Goal: Task Accomplishment & Management: Use online tool/utility

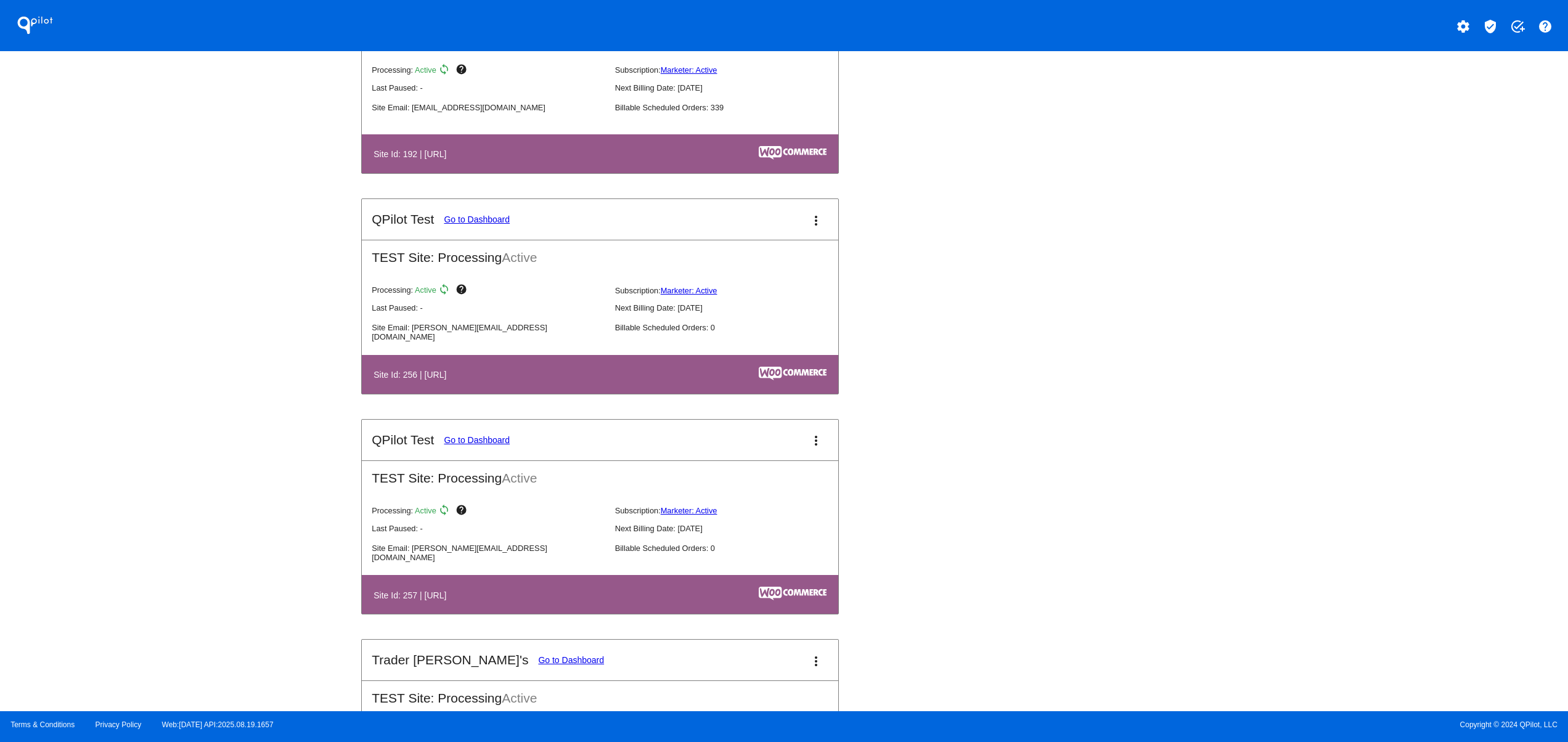
scroll to position [4438, 0]
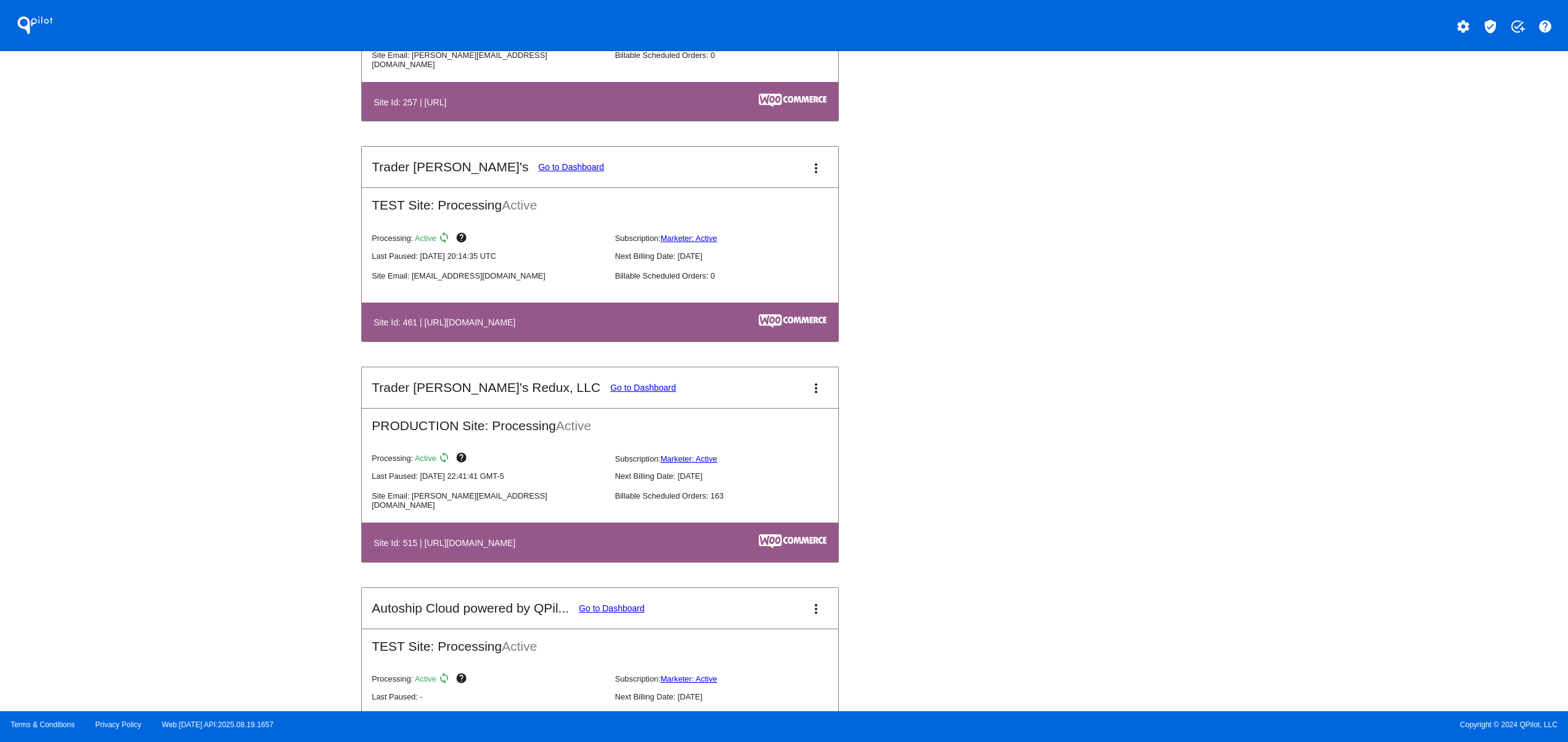
drag, startPoint x: 562, startPoint y: 572, endPoint x: 424, endPoint y: 570, distance: 138.0
click at [424, 550] on th "Site Id: 515 | [URL][DOMAIN_NAME]" at bounding box center [527, 542] width 310 height 16
copy h4 "[URL][DOMAIN_NAME]"
click at [1511, 19] on mat-icon "add_task" at bounding box center [1517, 26] width 15 height 15
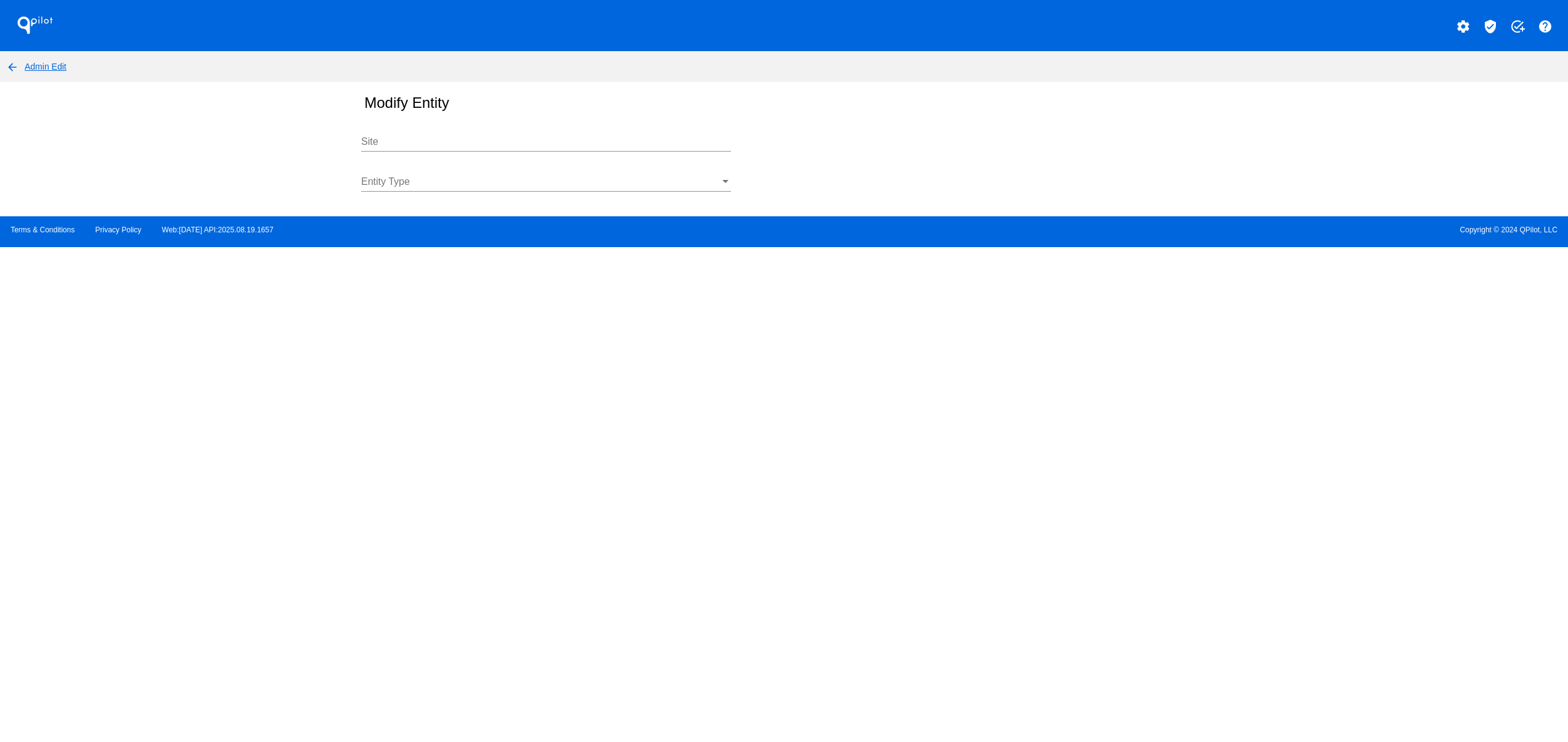
click at [408, 136] on input "Site" at bounding box center [546, 142] width 370 height 11
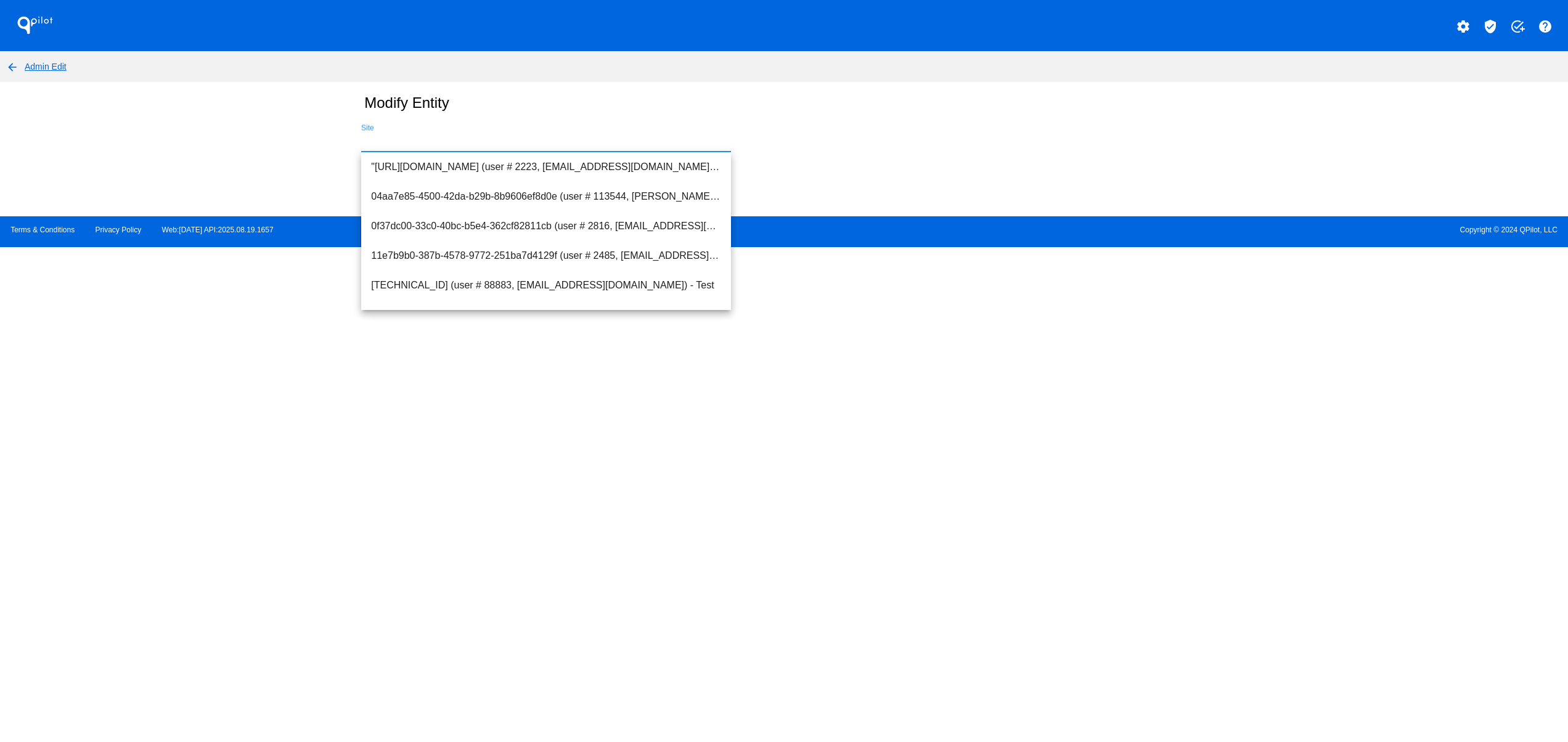
paste input "[URL][DOMAIN_NAME]"
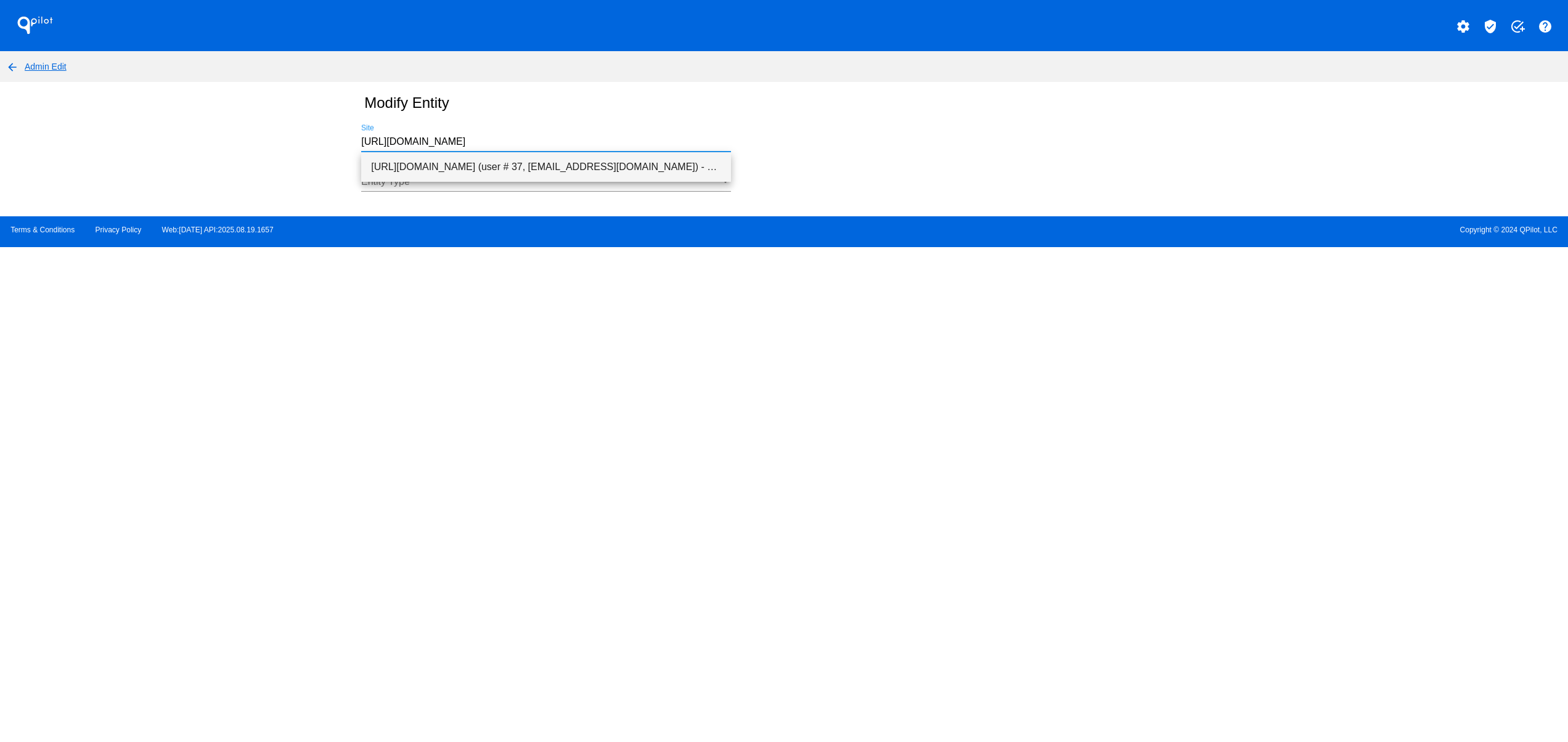
click at [479, 158] on span "[URL][DOMAIN_NAME] (user # 37, [EMAIL_ADDRESS][DOMAIN_NAME]) - Production" at bounding box center [546, 167] width 350 height 29
type input "[URL][DOMAIN_NAME] (user # 37, [EMAIL_ADDRESS][DOMAIN_NAME]) - Production"
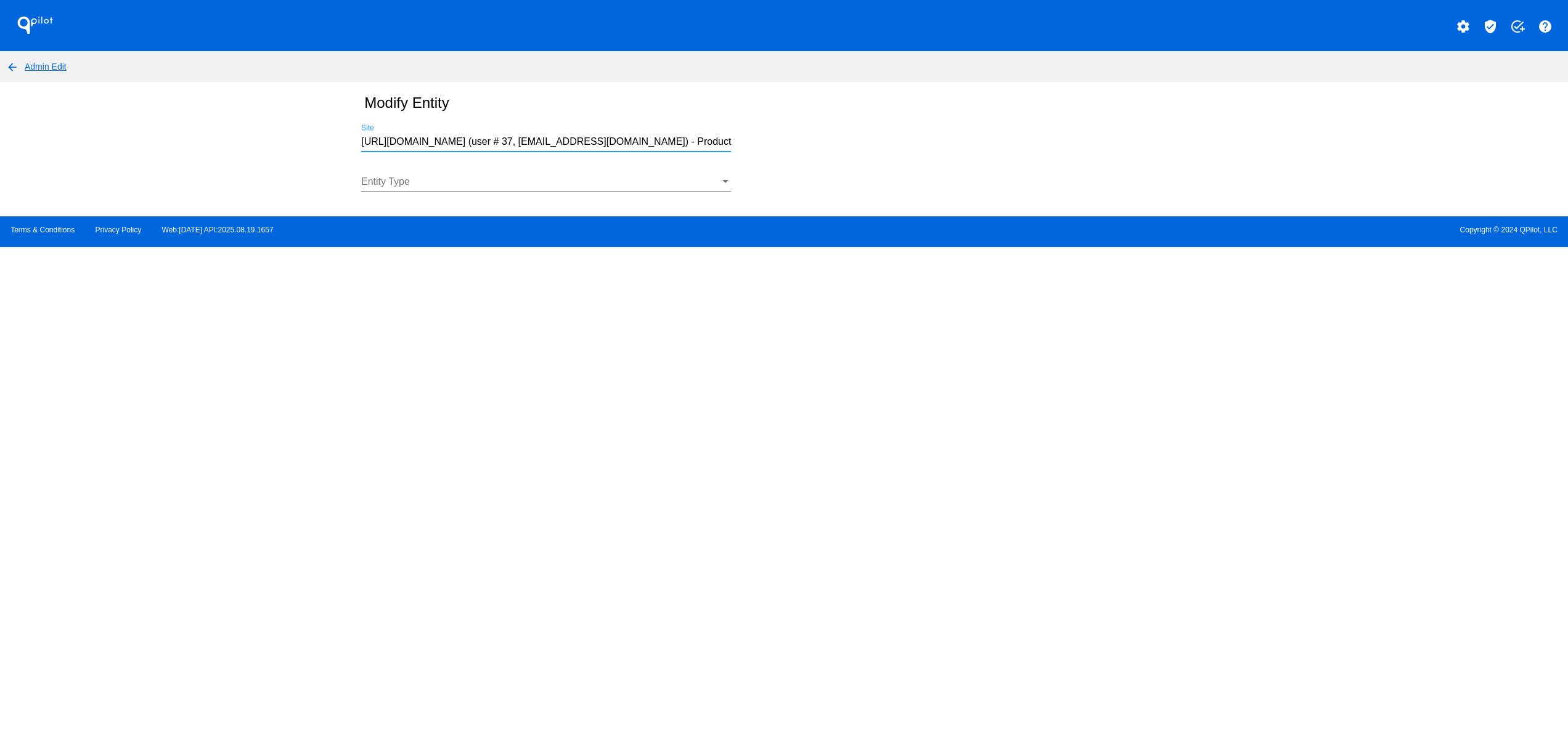
click at [449, 172] on div "Entity Type" at bounding box center [546, 177] width 370 height 28
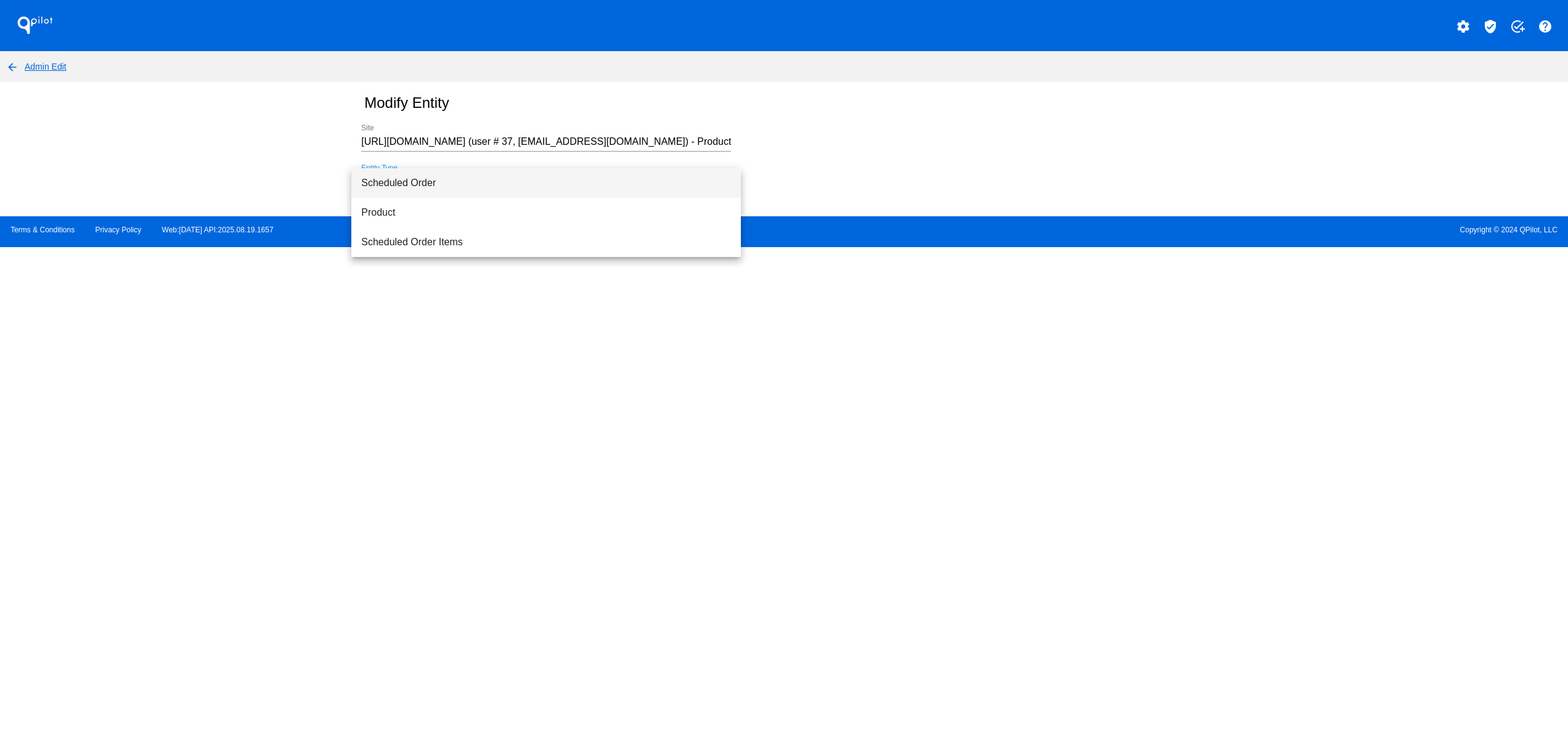
click at [439, 180] on span "Scheduled Order" at bounding box center [546, 182] width 370 height 29
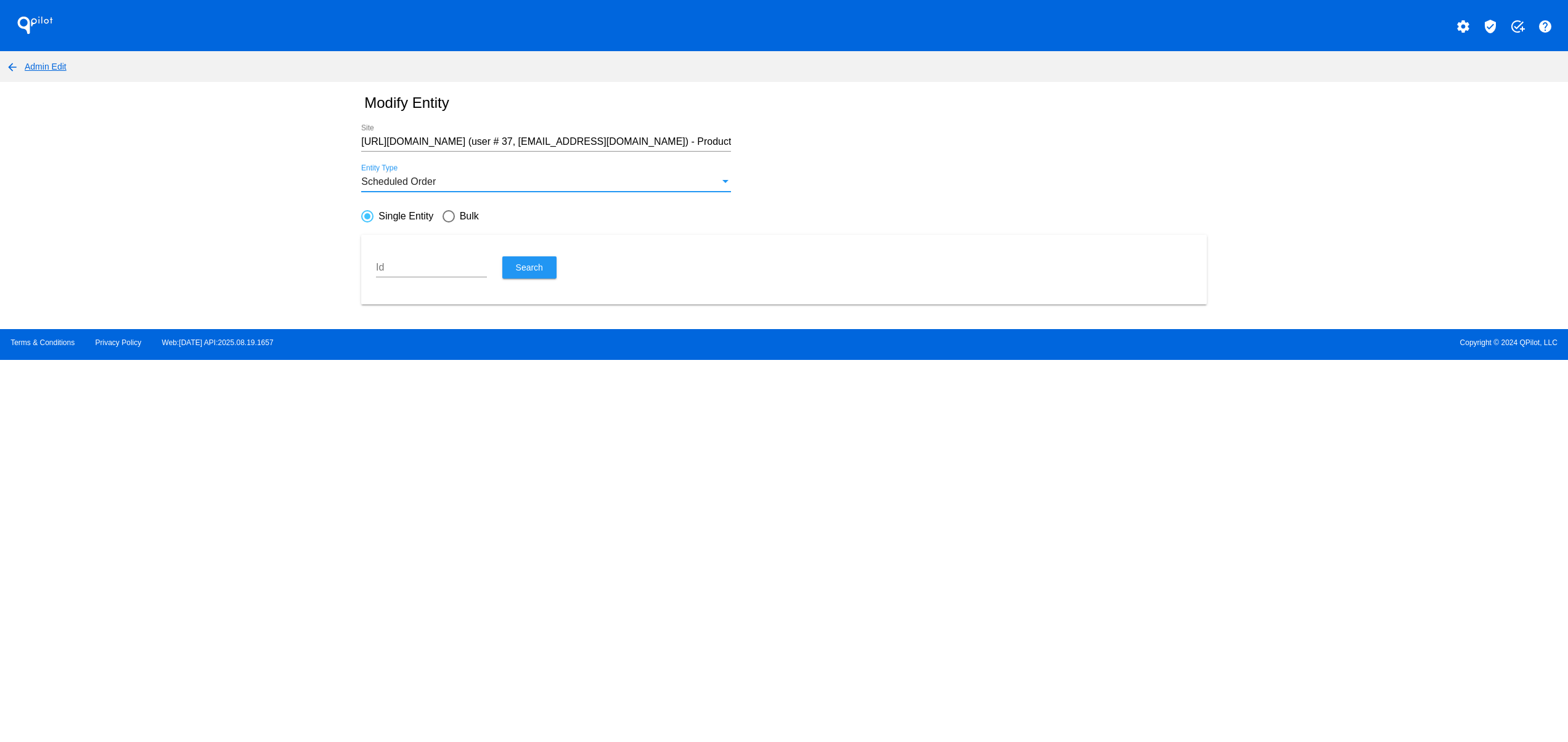
click at [434, 263] on input "Id" at bounding box center [431, 268] width 111 height 11
paste input "489273"
type input "489273"
click at [541, 266] on span "Search" at bounding box center [529, 268] width 27 height 10
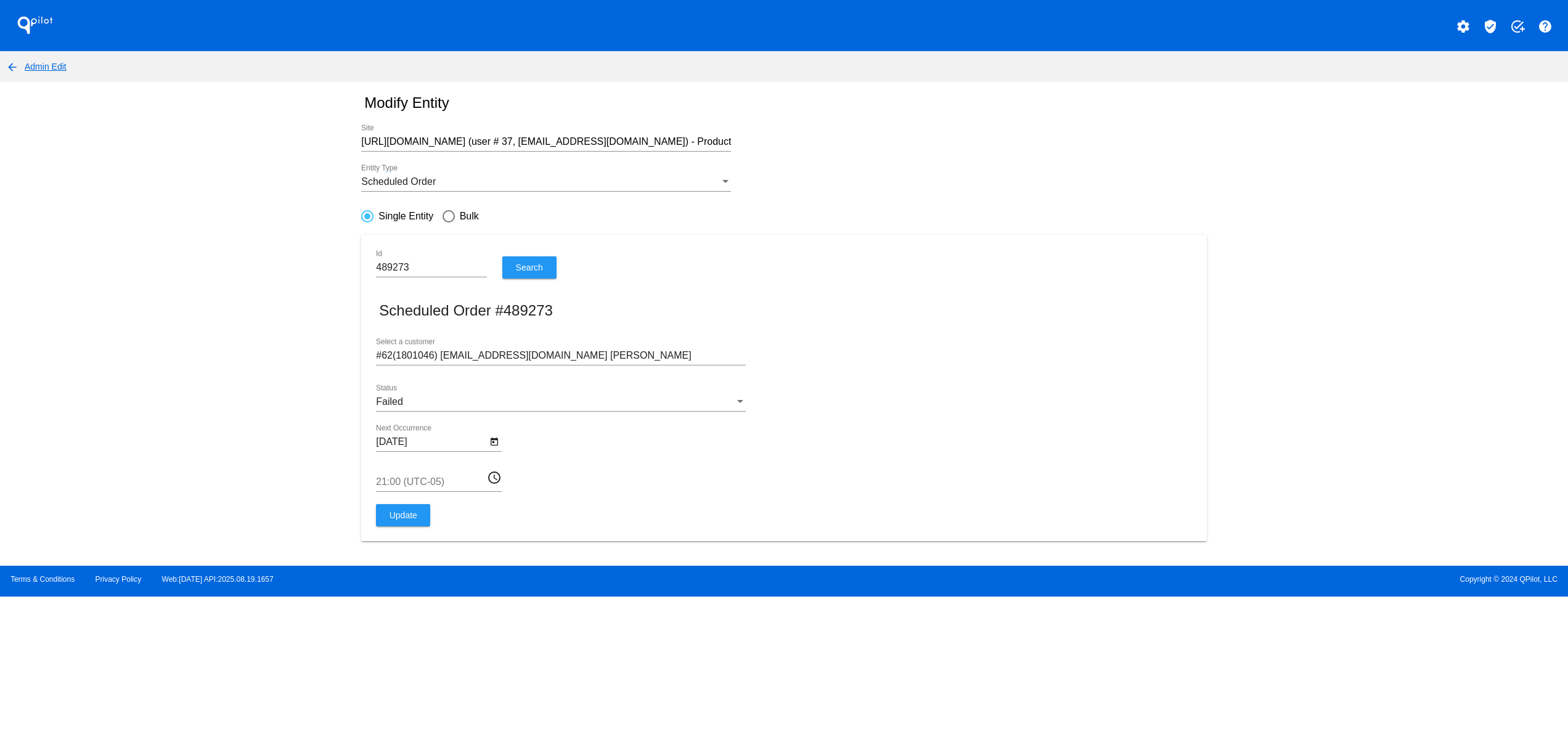
drag, startPoint x: 884, startPoint y: 394, endPoint x: 851, endPoint y: 311, distance: 89.3
click at [886, 385] on form "#62(1801046) [EMAIL_ADDRESS][DOMAIN_NAME] Guy Confidence Select a customer Fail…" at bounding box center [784, 432] width 815 height 189
click at [516, 143] on input "[URL][DOMAIN_NAME] (user # 37, [EMAIL_ADDRESS][DOMAIN_NAME]) - Production" at bounding box center [546, 142] width 370 height 11
drag, startPoint x: 505, startPoint y: 137, endPoint x: 249, endPoint y: 140, distance: 256.0
click at [249, 140] on div "QPilot settings verified_user add_task help arrow_back Admin Edit Modify Entity…" at bounding box center [784, 298] width 1568 height 597
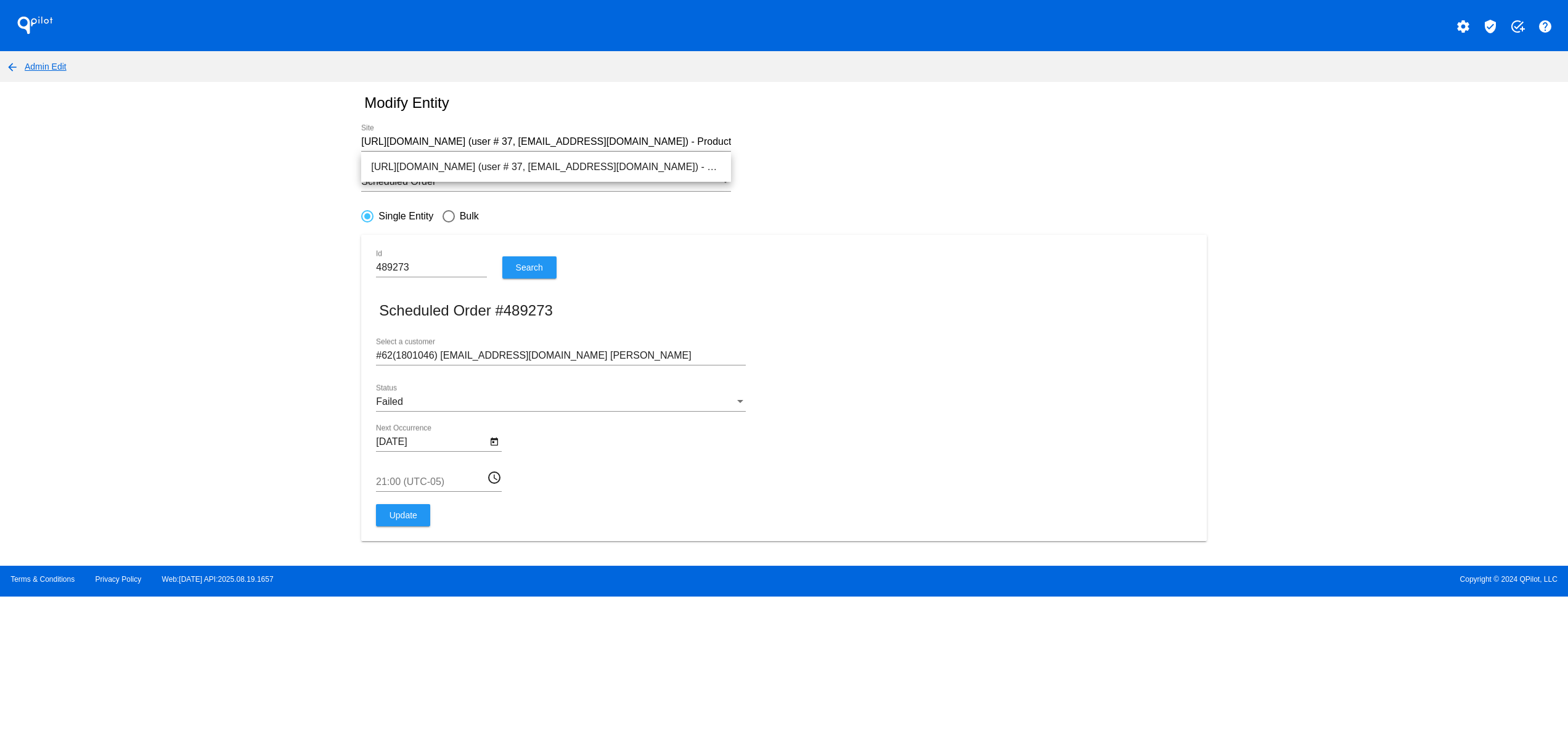
drag, startPoint x: 459, startPoint y: 133, endPoint x: 432, endPoint y: 135, distance: 27.1
click at [432, 135] on div "[URL][DOMAIN_NAME] (user # 37, [EMAIL_ADDRESS][DOMAIN_NAME]) - Production Site" at bounding box center [546, 137] width 370 height 28
click at [434, 135] on div "[URL][DOMAIN_NAME] (user # 37, [EMAIL_ADDRESS][DOMAIN_NAME]) - Production Site" at bounding box center [546, 137] width 370 height 28
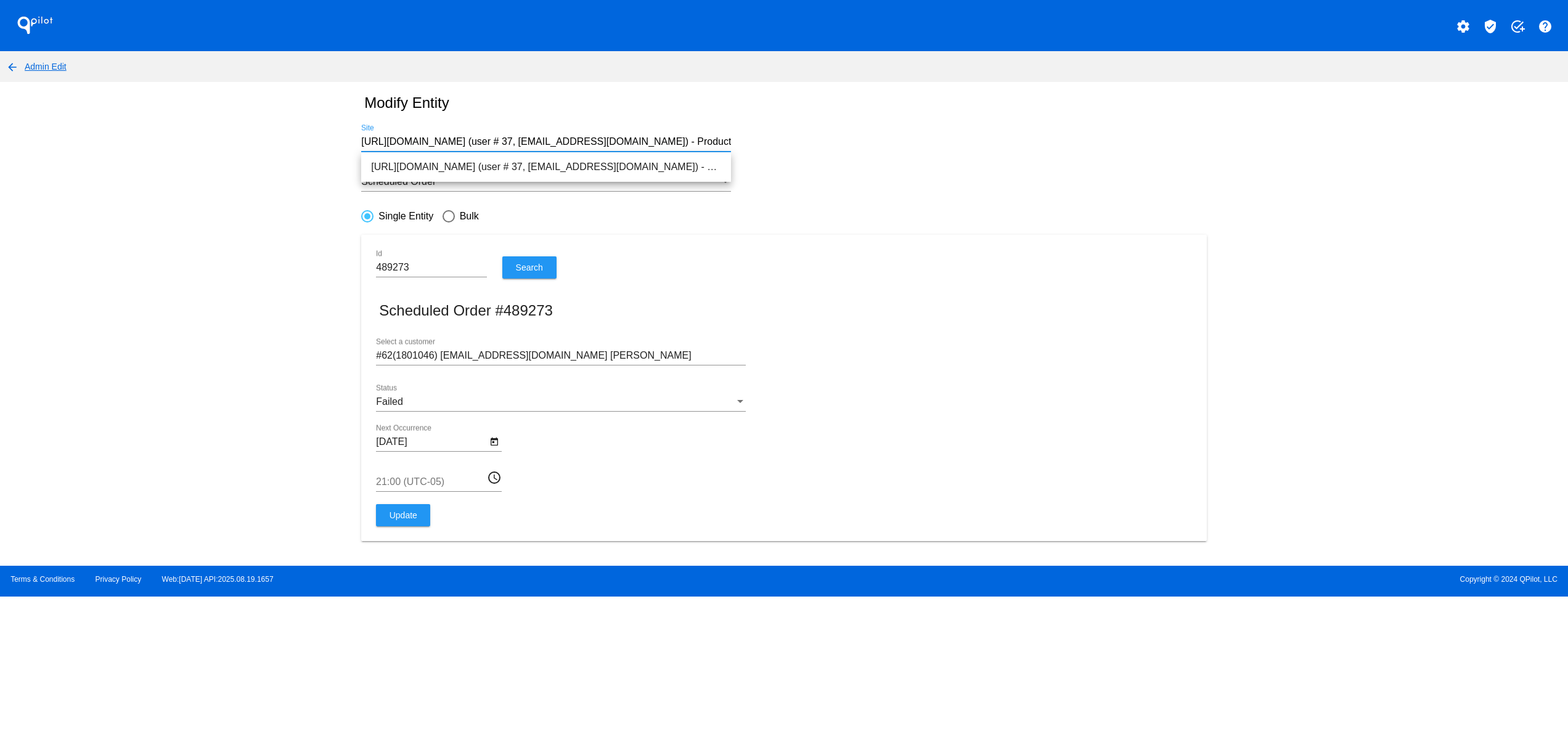
click at [434, 135] on div "[URL][DOMAIN_NAME] (user # 37, [EMAIL_ADDRESS][DOMAIN_NAME]) - Production Site" at bounding box center [546, 137] width 370 height 28
